Goal: Information Seeking & Learning: Learn about a topic

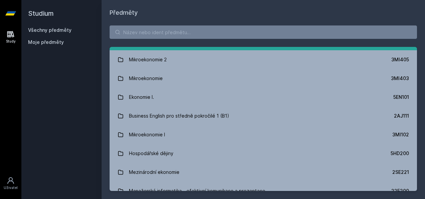
scroll to position [100, 0]
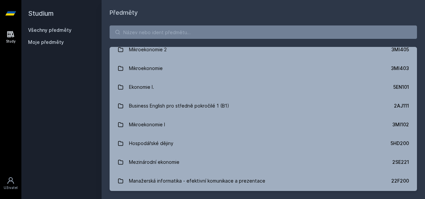
click at [57, 29] on link "Všechny předměty" at bounding box center [49, 30] width 43 height 6
click at [57, 41] on span "Moje předměty" at bounding box center [46, 42] width 36 height 7
click at [165, 35] on input "search" at bounding box center [264, 31] width 308 height 13
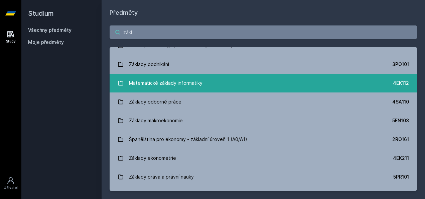
scroll to position [0, 0]
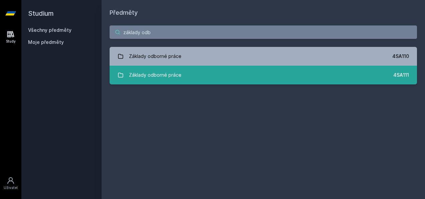
type input "základy odb"
click at [206, 78] on link "Základy odborné práce 4SA111" at bounding box center [264, 75] width 308 height 19
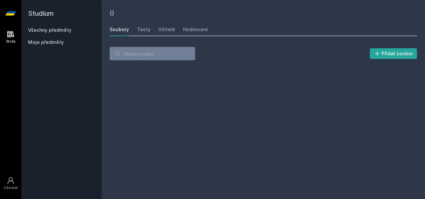
click at [206, 78] on div "() [GEOGRAPHIC_DATA] Testy Učitelé Hodnocení Přidat soubor" at bounding box center [264, 99] width 308 height 183
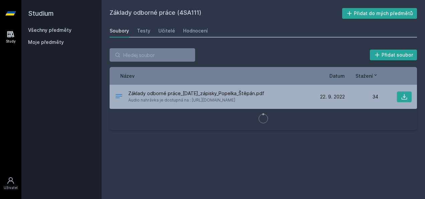
drag, startPoint x: 206, startPoint y: 78, endPoint x: 227, endPoint y: 132, distance: 57.5
click at [223, 133] on div "Základy odborné práce (4SA111) Přidat do mých předmětů [GEOGRAPHIC_DATA] Testy …" at bounding box center [264, 99] width 308 height 183
click at [144, 30] on div "Testy" at bounding box center [143, 30] width 13 height 7
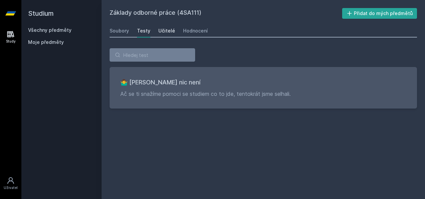
click at [166, 27] on div "Učitelé" at bounding box center [167, 30] width 17 height 7
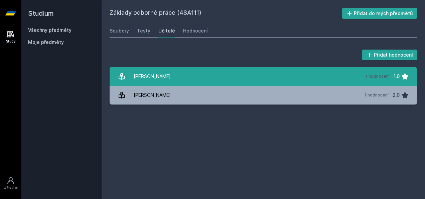
click at [179, 75] on link "[PERSON_NAME] 1 hodnocení 1.0" at bounding box center [264, 76] width 308 height 19
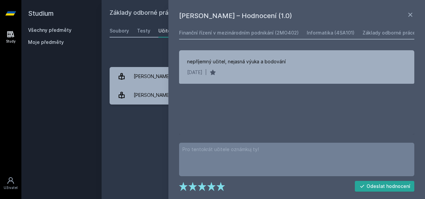
click at [154, 55] on div "Přidat hodnocení" at bounding box center [264, 54] width 308 height 13
click at [413, 15] on icon at bounding box center [411, 15] width 8 height 8
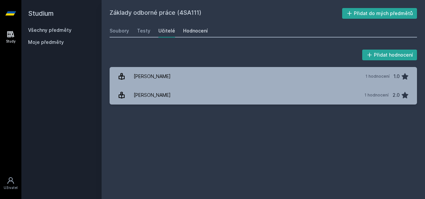
click at [197, 33] on div "Hodnocení" at bounding box center [195, 30] width 25 height 7
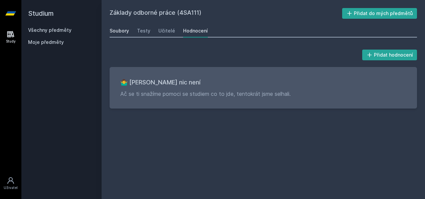
click at [123, 33] on div "Soubory" at bounding box center [119, 30] width 19 height 7
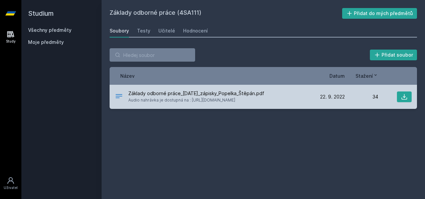
click at [186, 103] on span "Audio nahrávka je dostupná na : [URL][DOMAIN_NAME]" at bounding box center [196, 100] width 136 height 7
click at [403, 99] on icon at bounding box center [404, 96] width 7 height 7
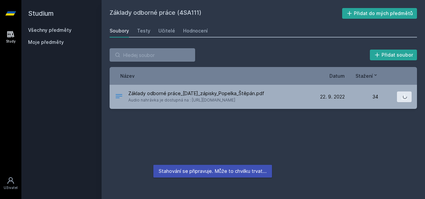
click at [285, 46] on div "Přidat soubor Řazení: Název Datum Stažení Název Datum Stažení Základy odborné…" at bounding box center [264, 78] width 324 height 77
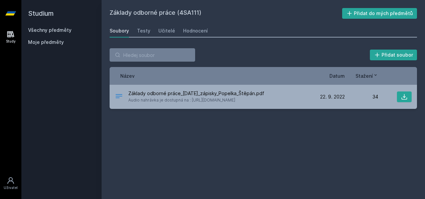
click at [131, 30] on div "Soubory Testy Učitelé Hodnocení" at bounding box center [264, 30] width 308 height 13
drag, startPoint x: 66, startPoint y: 25, endPoint x: 62, endPoint y: 29, distance: 6.2
click at [66, 25] on h2 "Studium" at bounding box center [61, 13] width 67 height 27
click at [62, 30] on link "Všechny předměty" at bounding box center [49, 30] width 43 height 6
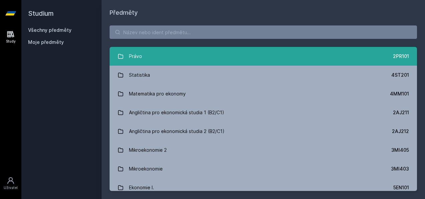
click at [150, 58] on link "Právo 2PR101" at bounding box center [264, 56] width 308 height 19
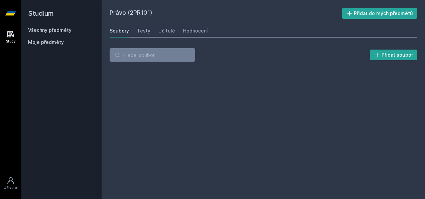
click at [150, 58] on input "search" at bounding box center [153, 54] width 86 height 13
click at [151, 33] on div "Soubory Testy Učitelé Hodnocení" at bounding box center [264, 30] width 308 height 13
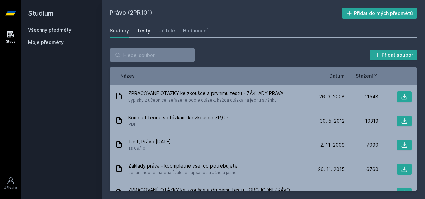
click at [144, 33] on div "Testy" at bounding box center [143, 30] width 13 height 7
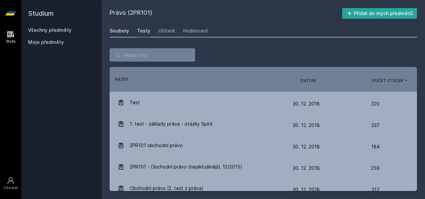
click at [127, 28] on div "Soubory" at bounding box center [119, 30] width 19 height 7
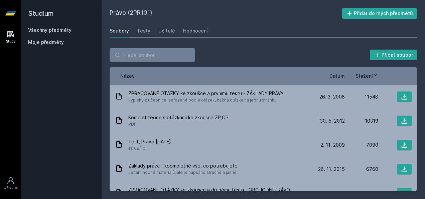
click at [61, 46] on div "Moje předměty" at bounding box center [61, 43] width 67 height 9
click at [59, 43] on span "Moje předměty" at bounding box center [46, 42] width 36 height 7
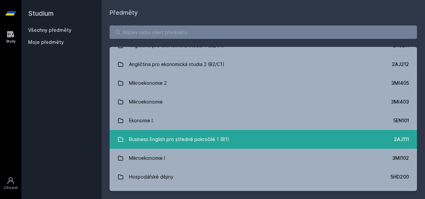
scroll to position [100, 0]
